Goal: Find specific page/section: Find specific page/section

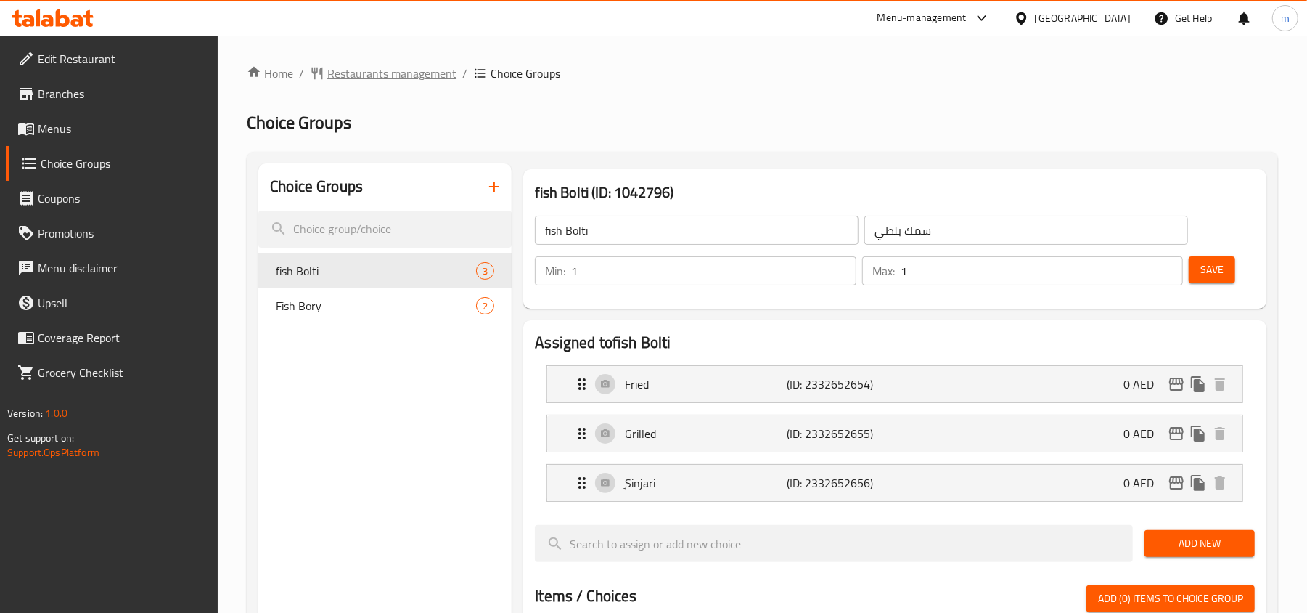
click at [407, 85] on div "Home / Restaurants management / Choice Groups Choice Groups Choice Groups fish …" at bounding box center [762, 593] width 1031 height 1057
click at [407, 80] on span "Restaurants management" at bounding box center [391, 73] width 129 height 17
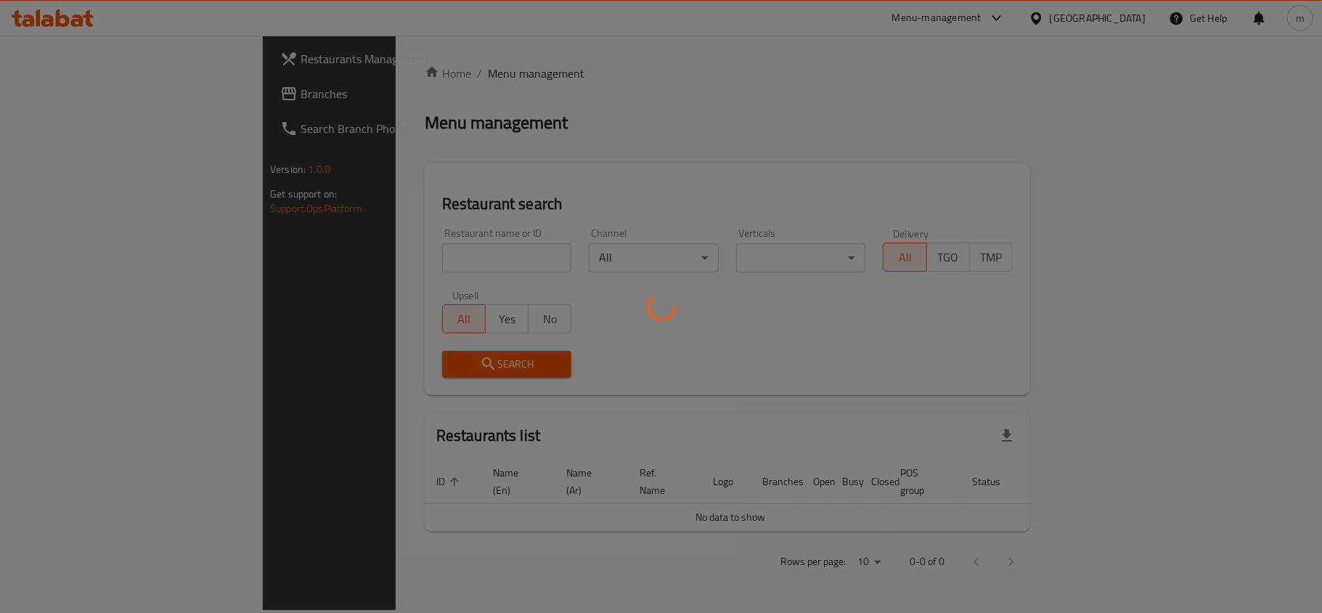
click at [30, 91] on div at bounding box center [661, 306] width 1322 height 613
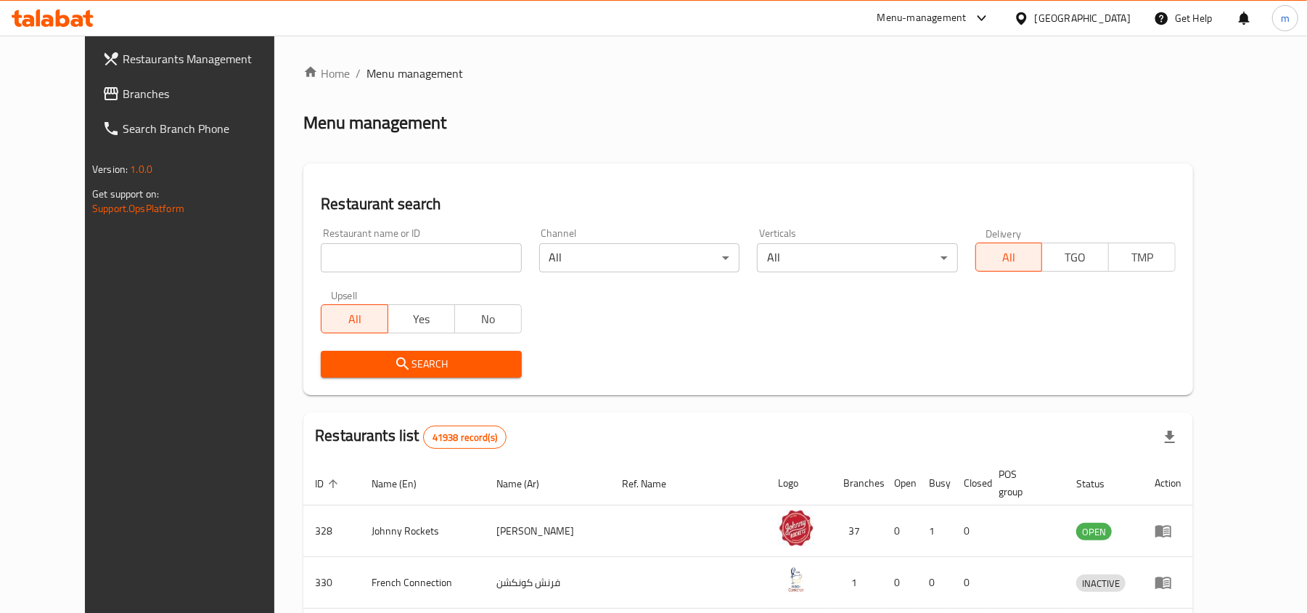
click at [94, 82] on link "Branches" at bounding box center [197, 93] width 213 height 35
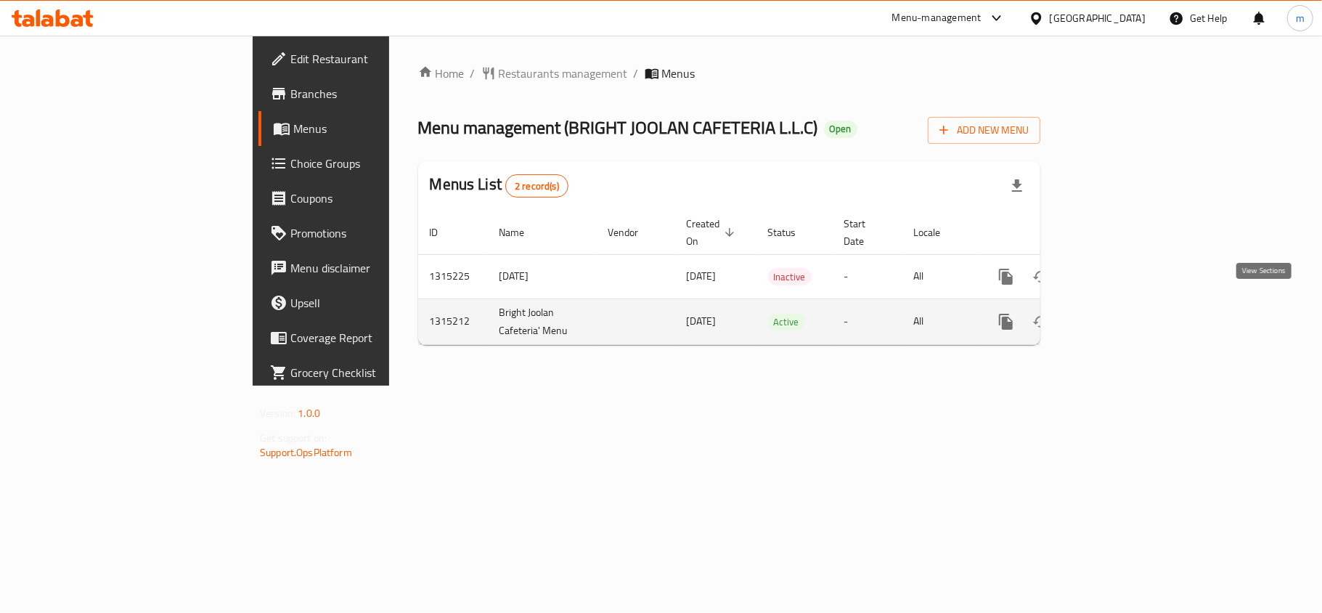
click at [1117, 315] on icon "enhanced table" at bounding box center [1110, 321] width 13 height 13
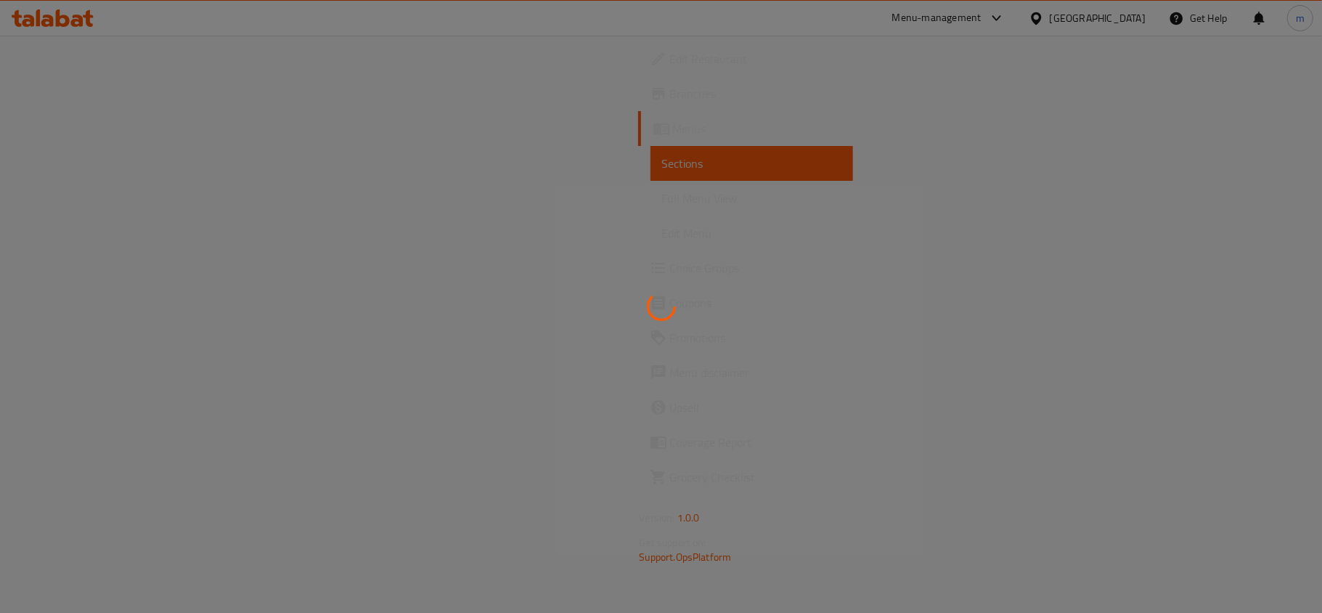
click at [82, 264] on div at bounding box center [661, 306] width 1322 height 613
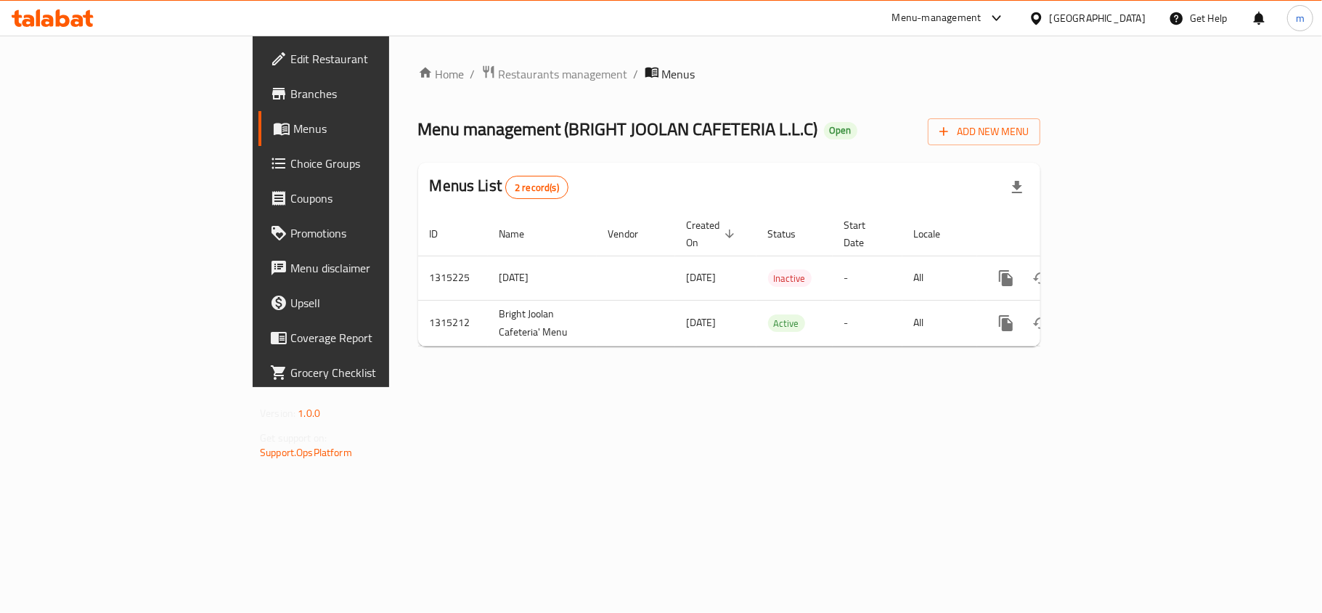
click at [290, 155] on span "Choice Groups" at bounding box center [375, 163] width 171 height 17
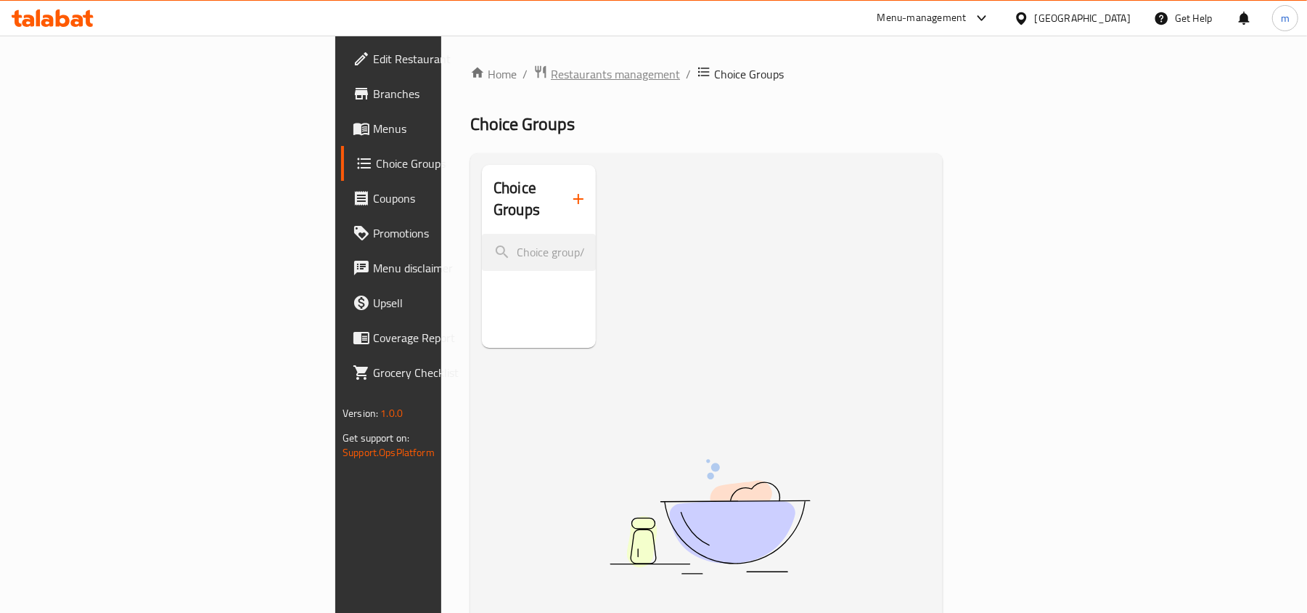
click at [551, 82] on span "Restaurants management" at bounding box center [615, 73] width 129 height 17
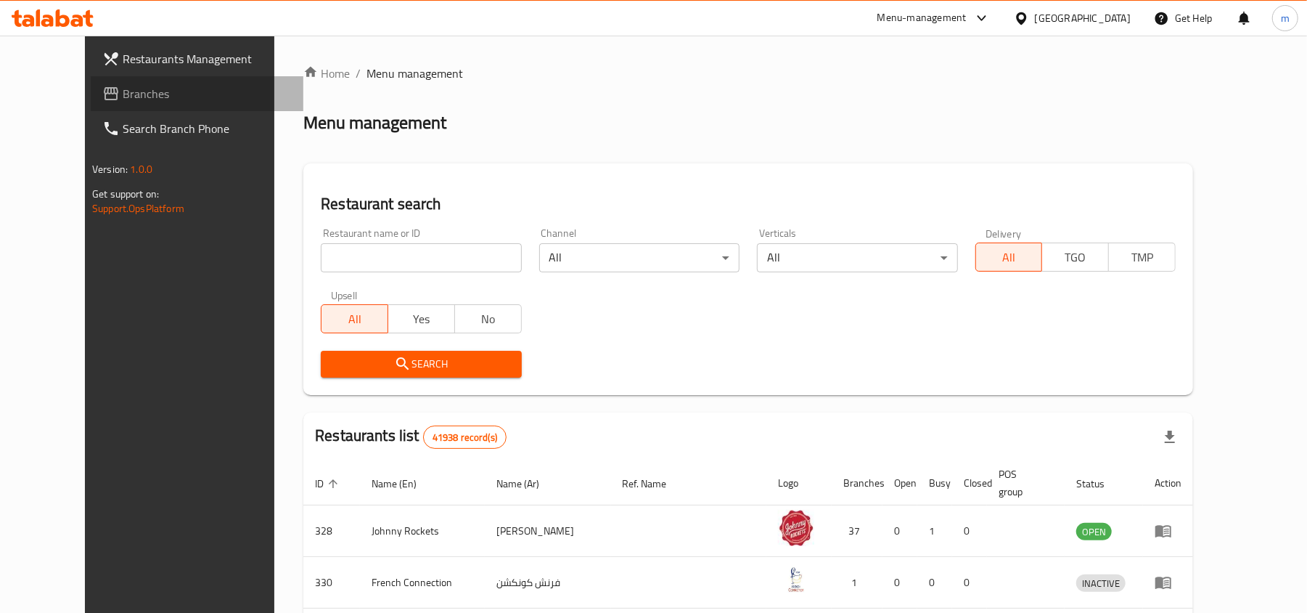
click at [123, 90] on span "Branches" at bounding box center [207, 93] width 169 height 17
